Goal: Obtain resource: Obtain resource

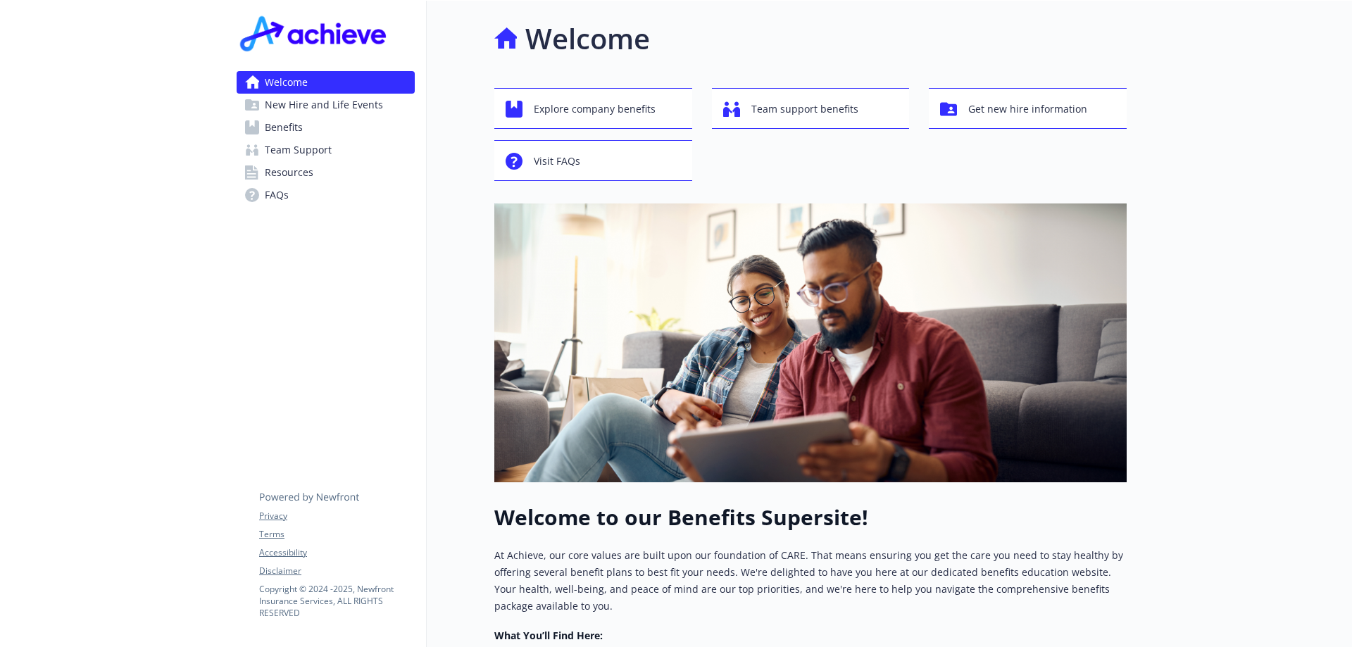
click at [299, 103] on span "New Hire and Life Events" at bounding box center [324, 105] width 118 height 23
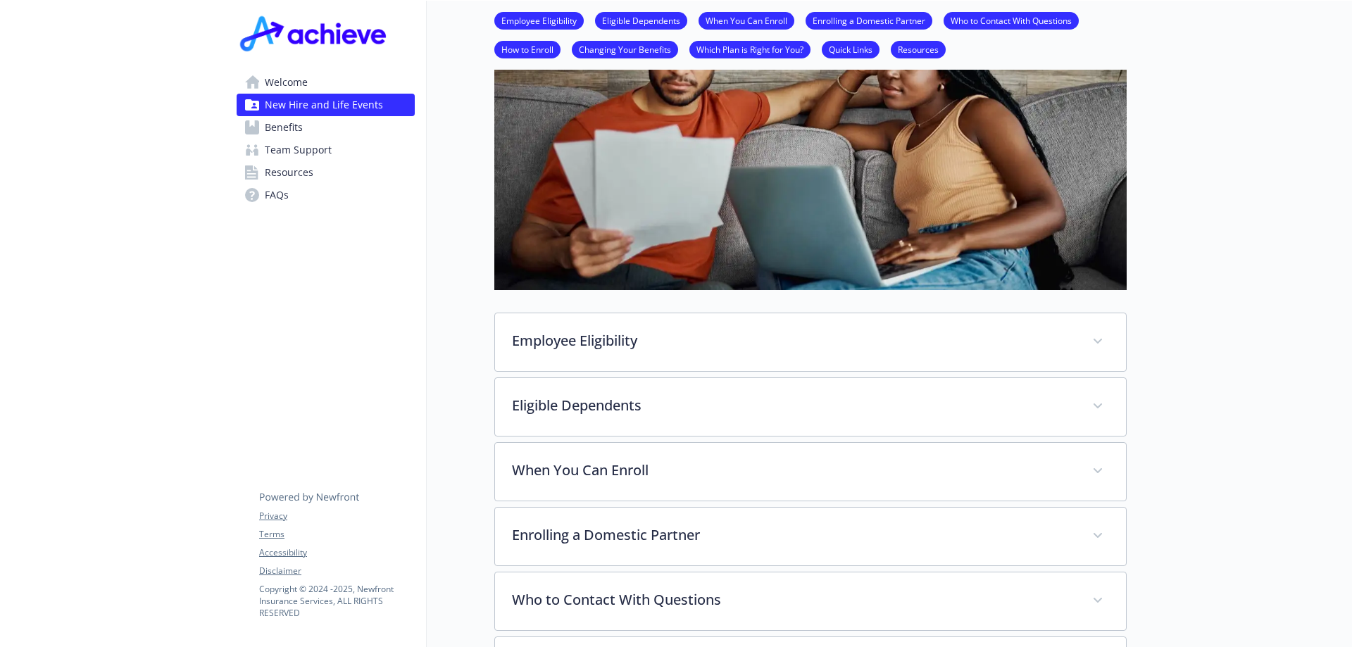
scroll to position [352, 0]
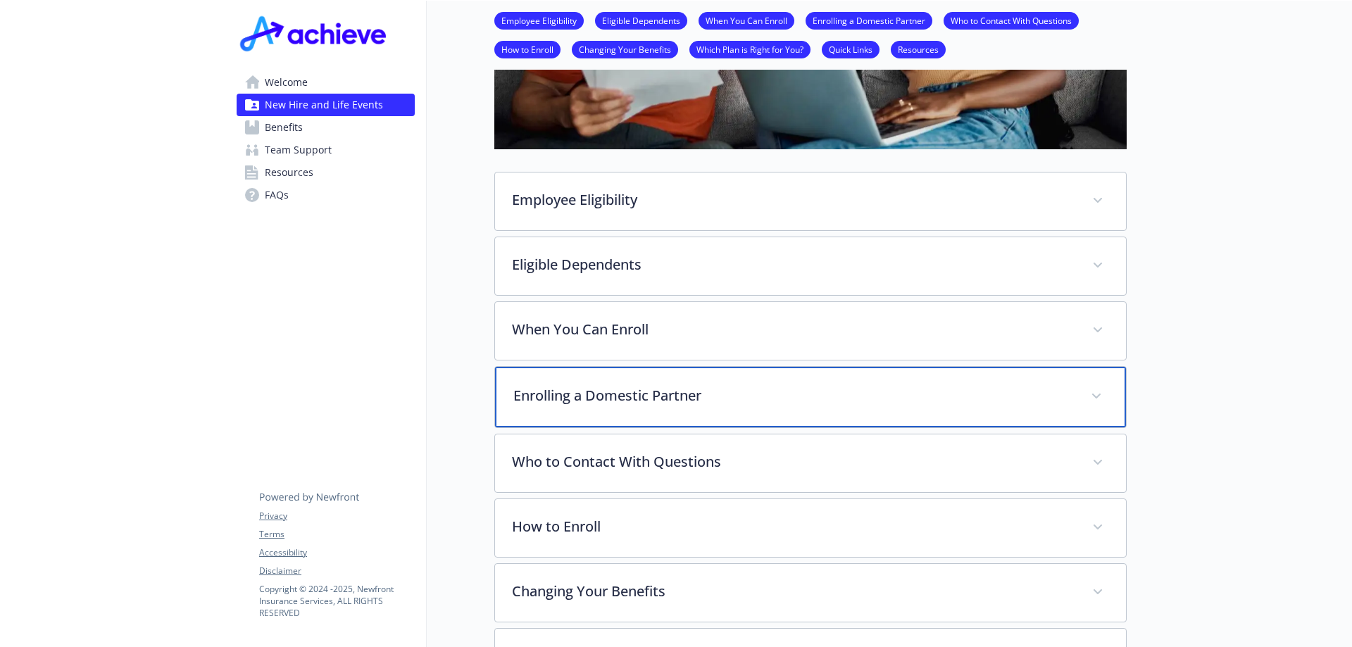
click at [1091, 395] on span at bounding box center [1096, 396] width 23 height 23
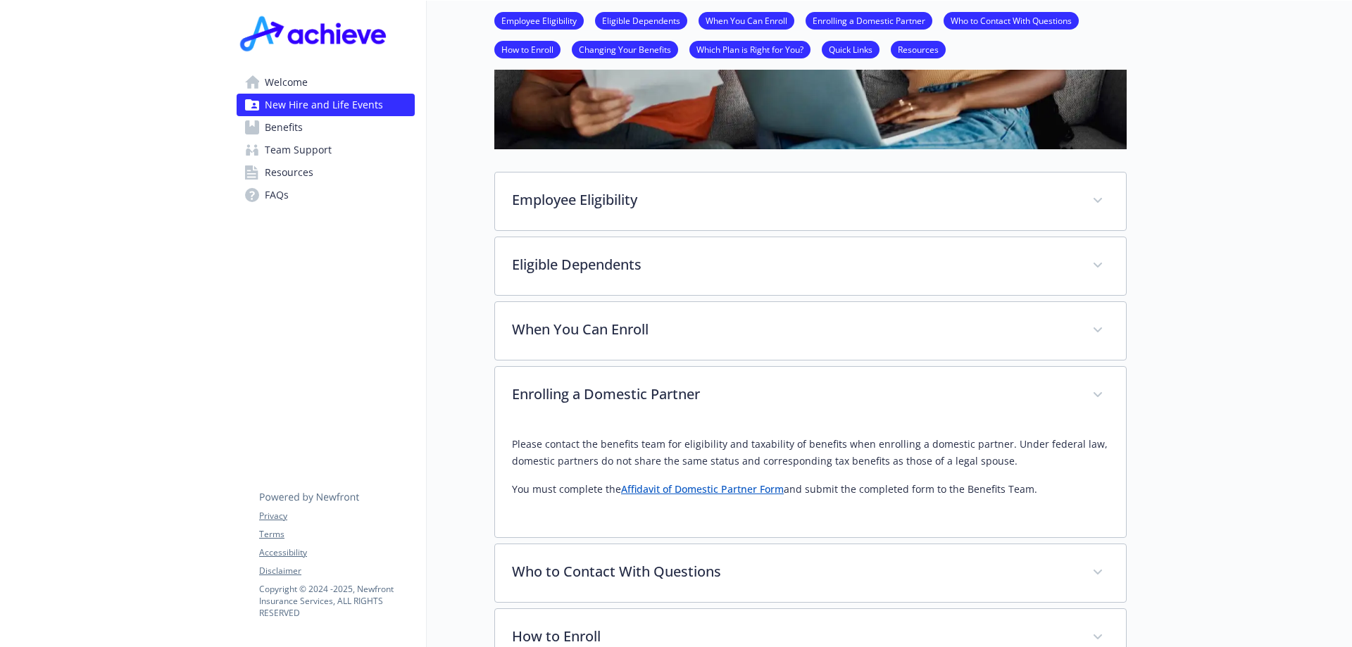
click at [662, 492] on link "Affidavit of Domestic Partner Form" at bounding box center [702, 488] width 163 height 13
